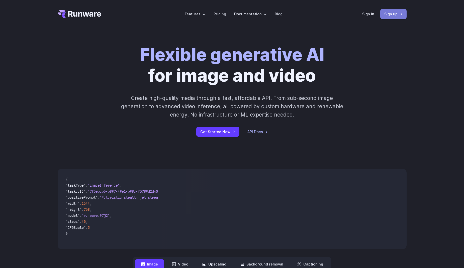
click at [385, 15] on link "Sign up" at bounding box center [393, 14] width 26 height 10
click at [223, 12] on link "Pricing" at bounding box center [220, 14] width 13 height 6
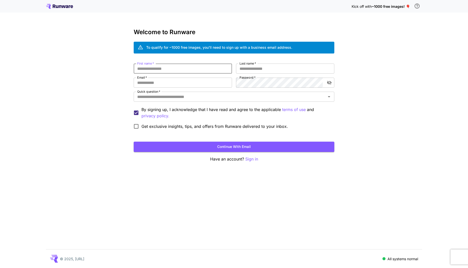
click at [183, 68] on input "First name   *" at bounding box center [183, 68] width 98 height 10
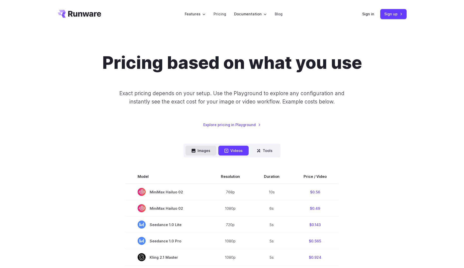
click at [188, 151] on button "Images" at bounding box center [201, 150] width 31 height 10
